Goal: Information Seeking & Learning: Learn about a topic

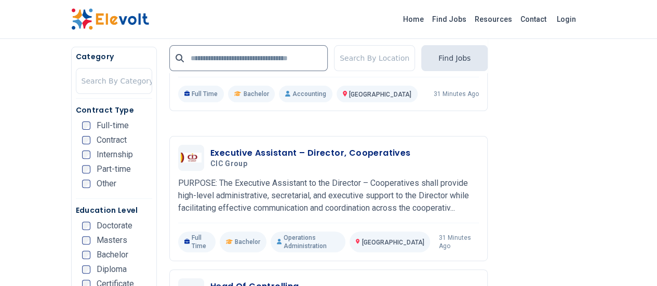
scroll to position [2079, 0]
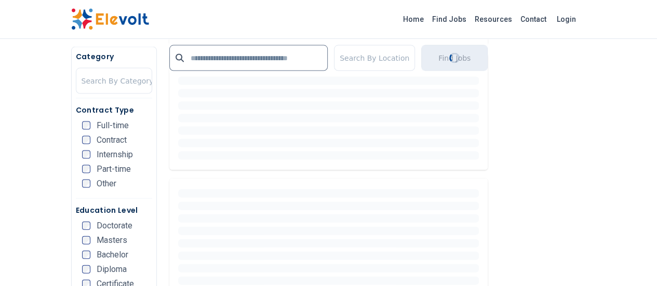
scroll to position [1091, 0]
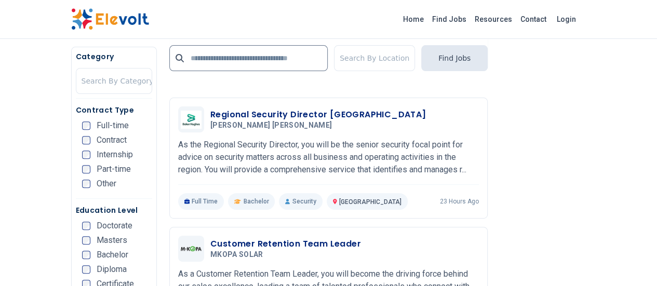
scroll to position [2131, 0]
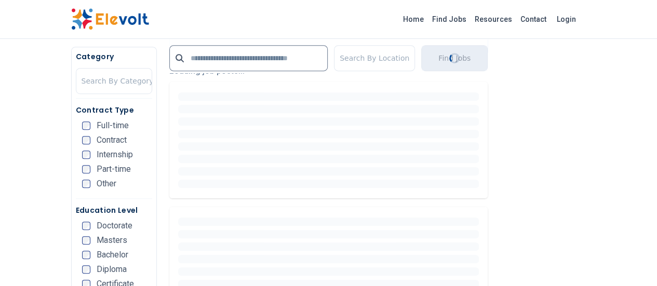
scroll to position [260, 0]
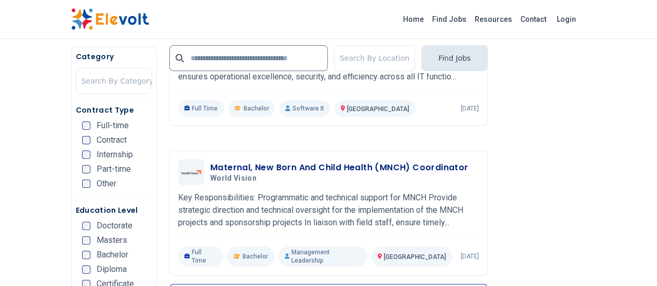
scroll to position [2079, 0]
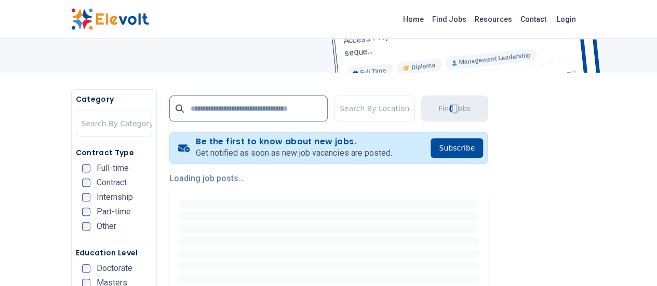
scroll to position [208, 0]
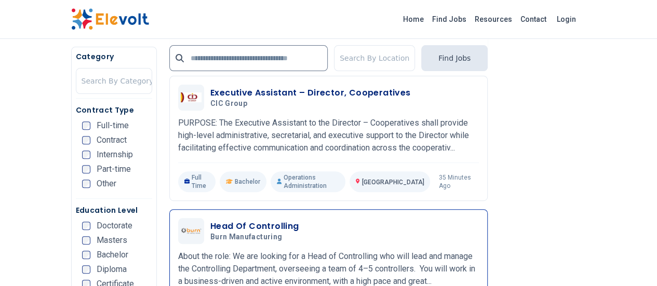
scroll to position [2123, 0]
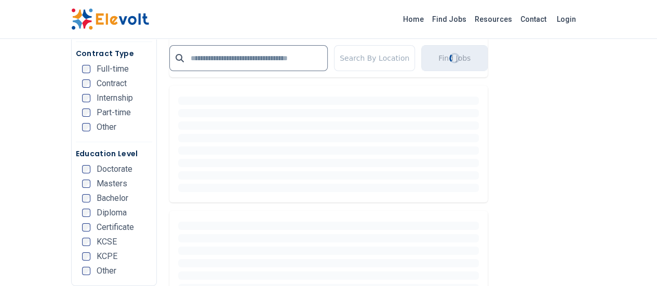
scroll to position [1975, 0]
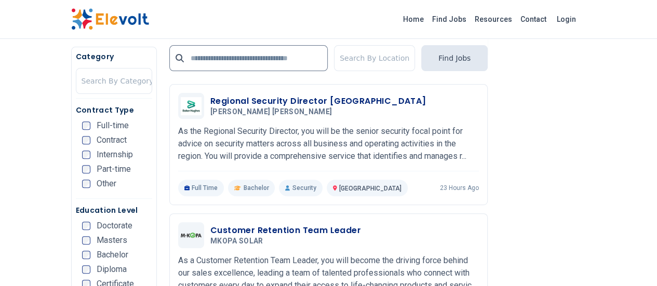
scroll to position [2131, 0]
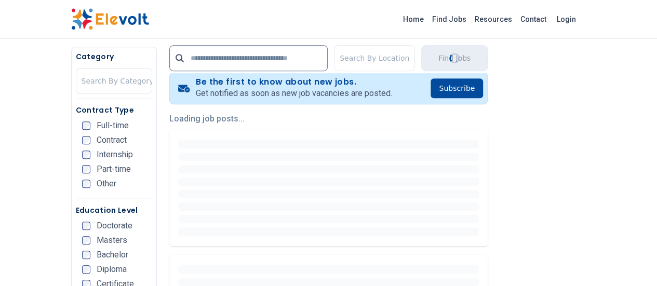
scroll to position [260, 0]
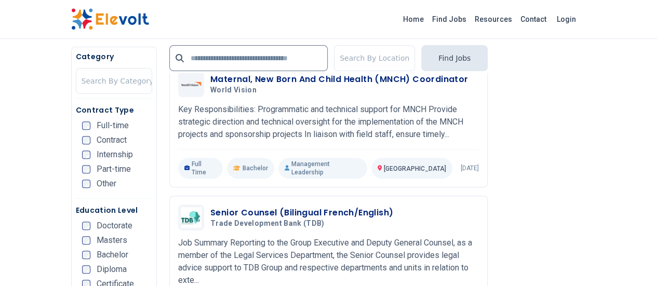
scroll to position [2131, 0]
